Goal: Navigation & Orientation: Understand site structure

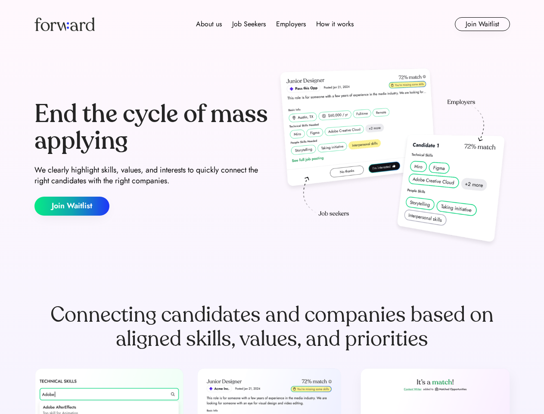
click at [272, 207] on div "End the cycle of mass applying We clearly highlight skills, values, and interes…" at bounding box center [272, 157] width 476 height 185
click at [272, 24] on div "About us Job Seekers Employers How it works" at bounding box center [275, 24] width 340 height 10
click at [65, 24] on img at bounding box center [64, 24] width 60 height 14
click at [275, 24] on div "About us Job Seekers Employers How it works" at bounding box center [275, 24] width 340 height 10
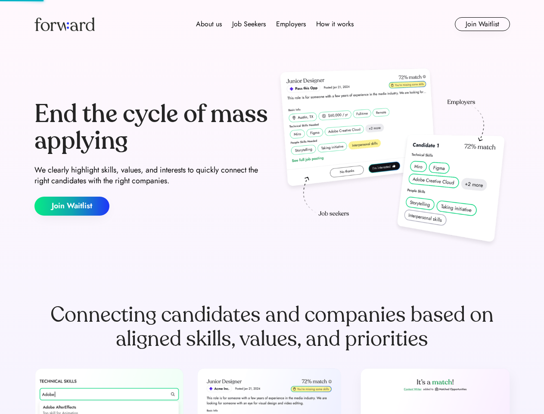
click at [209, 24] on div "About us" at bounding box center [209, 24] width 26 height 10
click at [249, 24] on div "Job Seekers" at bounding box center [249, 24] width 34 height 10
click at [291, 24] on div "Employers" at bounding box center [291, 24] width 30 height 10
click at [334, 24] on div "How it works" at bounding box center [334, 24] width 37 height 10
click at [482, 24] on button "Join Waitlist" at bounding box center [482, 24] width 55 height 14
